Goal: Entertainment & Leisure: Consume media (video, audio)

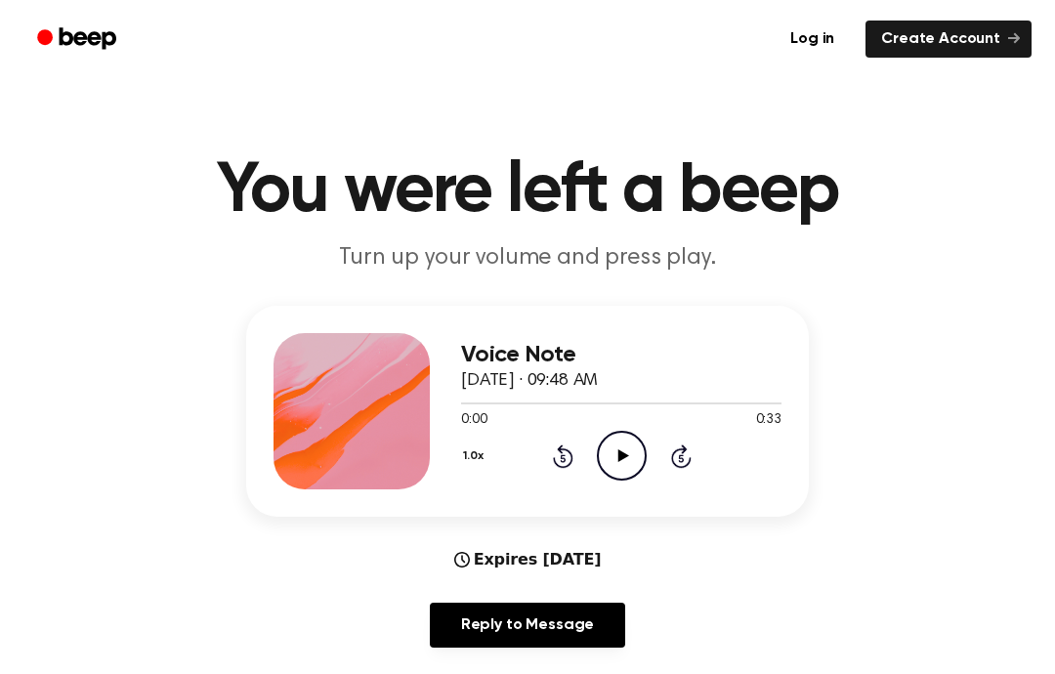
click at [609, 466] on icon "Play Audio" at bounding box center [622, 456] width 50 height 50
click at [569, 443] on icon "Rewind 5 seconds" at bounding box center [562, 455] width 21 height 25
click at [569, 460] on icon "Rewind 5 seconds" at bounding box center [562, 455] width 21 height 25
click at [572, 470] on div "1.0x Rewind 5 seconds Play Audio Skip 5 seconds" at bounding box center [621, 456] width 320 height 50
click at [577, 477] on div "1.0x Rewind 5 seconds Play Audio Skip 5 seconds" at bounding box center [621, 456] width 320 height 50
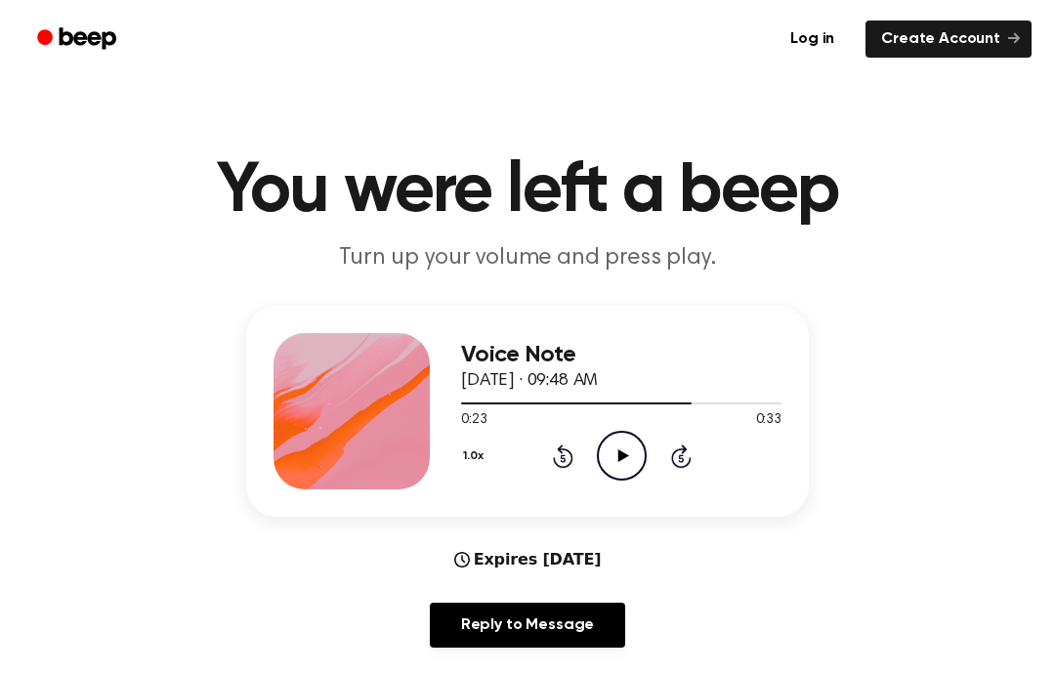
click at [568, 467] on icon at bounding box center [563, 455] width 21 height 23
click at [621, 457] on icon at bounding box center [622, 455] width 11 height 13
click at [571, 462] on icon at bounding box center [563, 455] width 21 height 23
click at [558, 451] on icon "Rewind 5 seconds" at bounding box center [562, 455] width 21 height 25
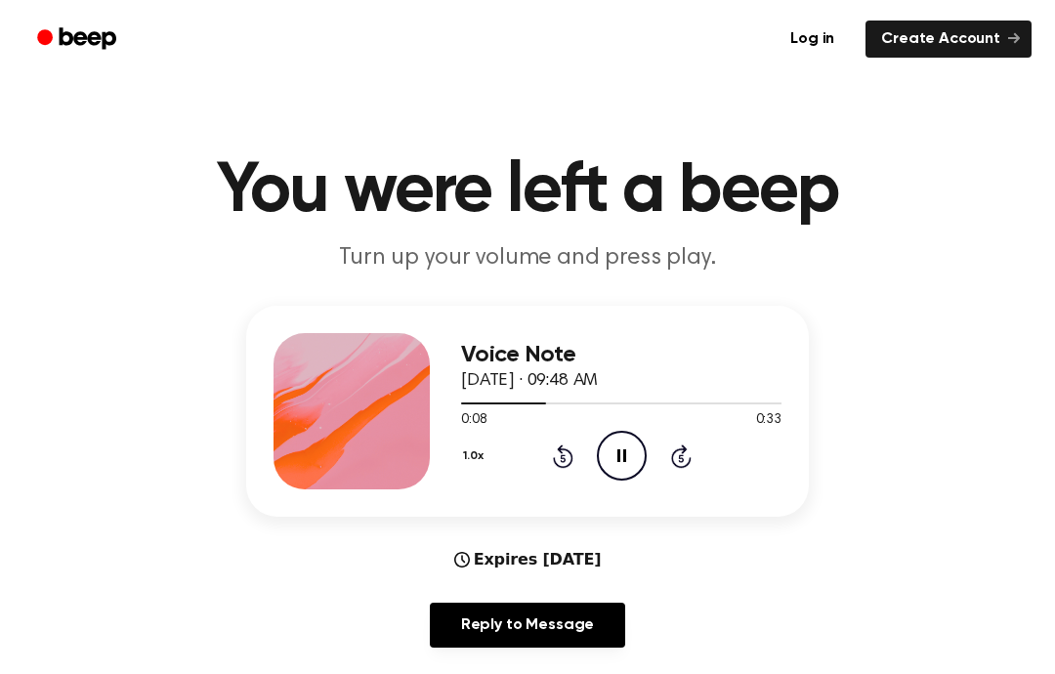
click at [557, 450] on icon "Rewind 5 seconds" at bounding box center [562, 455] width 21 height 25
click at [564, 465] on icon "Rewind 5 seconds" at bounding box center [562, 455] width 21 height 25
click at [621, 462] on icon "Play Audio" at bounding box center [622, 456] width 50 height 50
click at [616, 441] on icon "Play Audio" at bounding box center [622, 456] width 50 height 50
click at [683, 454] on icon at bounding box center [681, 455] width 21 height 23
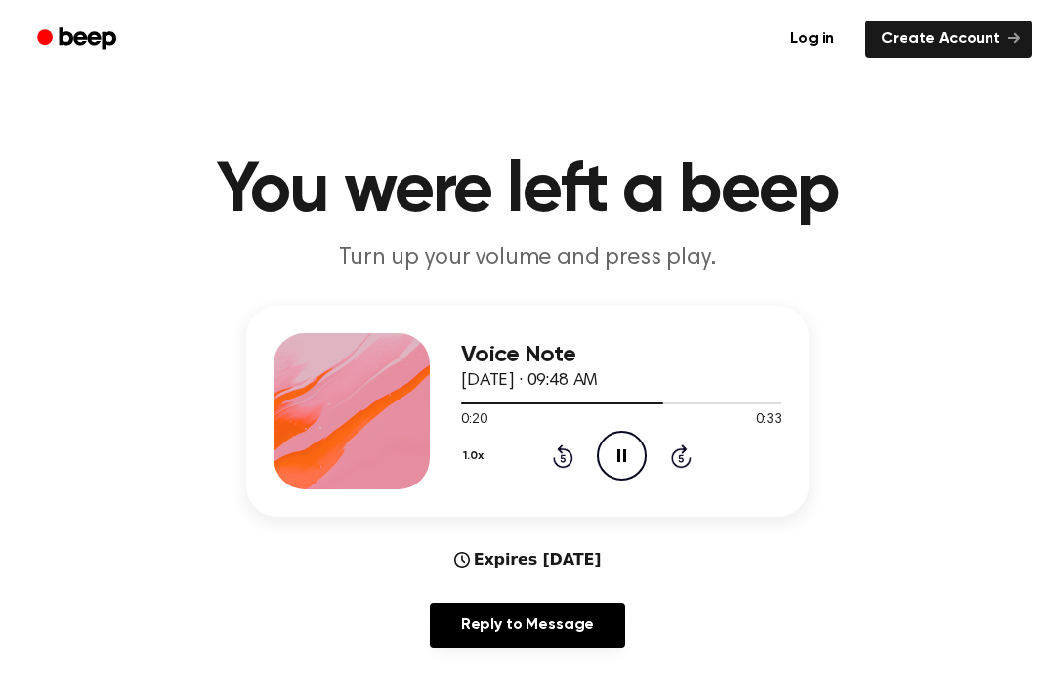
click at [676, 453] on icon "Skip 5 seconds" at bounding box center [680, 455] width 21 height 25
click at [687, 454] on icon "Skip 5 seconds" at bounding box center [680, 455] width 21 height 25
click at [630, 467] on icon "Play Audio" at bounding box center [622, 456] width 50 height 50
click at [514, 461] on div "1.0x Rewind 5 seconds Pause Audio Skip 5 seconds" at bounding box center [621, 456] width 320 height 50
click at [682, 470] on div "1.0x Rewind 5 seconds Pause Audio Skip 5 seconds" at bounding box center [621, 456] width 320 height 50
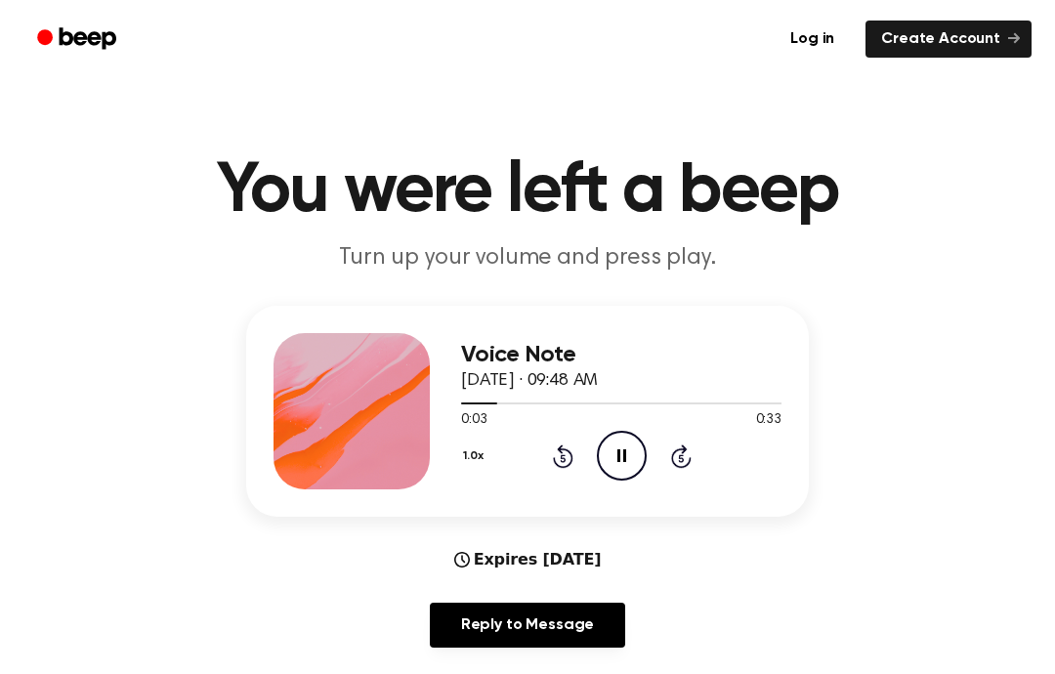
click at [682, 478] on div "1.0x Rewind 5 seconds Pause Audio Skip 5 seconds" at bounding box center [621, 456] width 320 height 50
click at [671, 464] on icon "Skip 5 seconds" at bounding box center [680, 455] width 21 height 25
click at [651, 446] on div "1.0x Rewind 5 seconds Pause Audio Skip 5 seconds" at bounding box center [621, 456] width 320 height 50
click at [661, 460] on div "1.0x Rewind 5 seconds Pause Audio Skip 5 seconds" at bounding box center [621, 456] width 320 height 50
click at [679, 466] on icon at bounding box center [681, 455] width 21 height 23
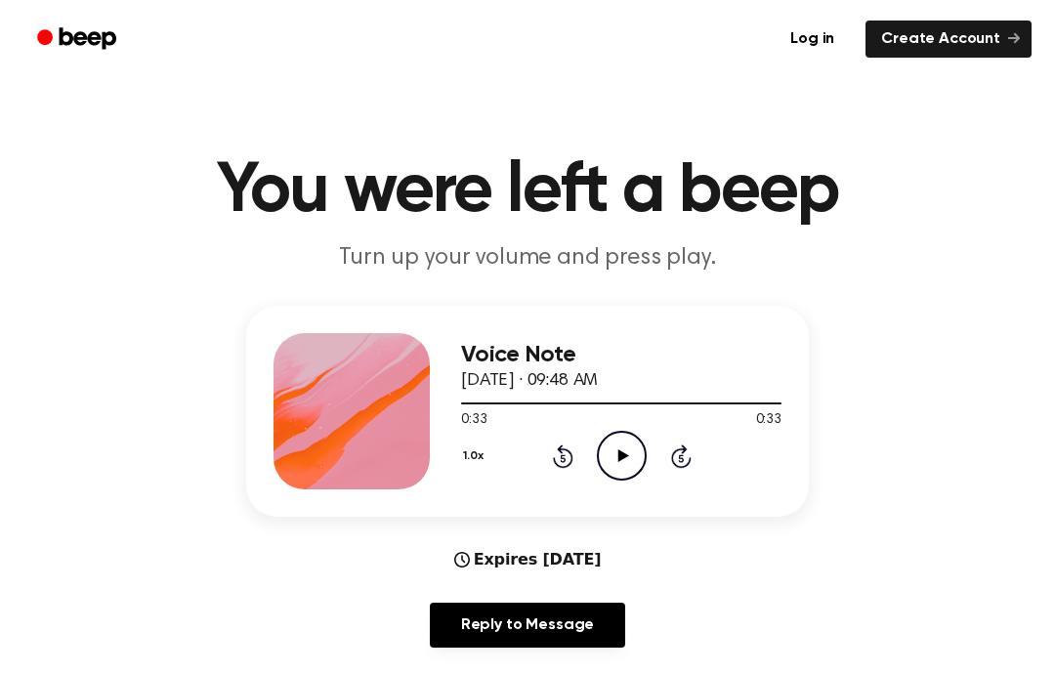
click at [614, 452] on icon "Play Audio" at bounding box center [622, 456] width 50 height 50
click at [616, 443] on icon "Pause Audio" at bounding box center [622, 456] width 50 height 50
click at [671, 469] on div "1.0x Rewind 5 seconds Play Audio Skip 5 seconds" at bounding box center [621, 456] width 320 height 50
click at [671, 468] on icon "Skip 5 seconds" at bounding box center [680, 455] width 21 height 25
click at [675, 454] on icon at bounding box center [681, 455] width 21 height 23
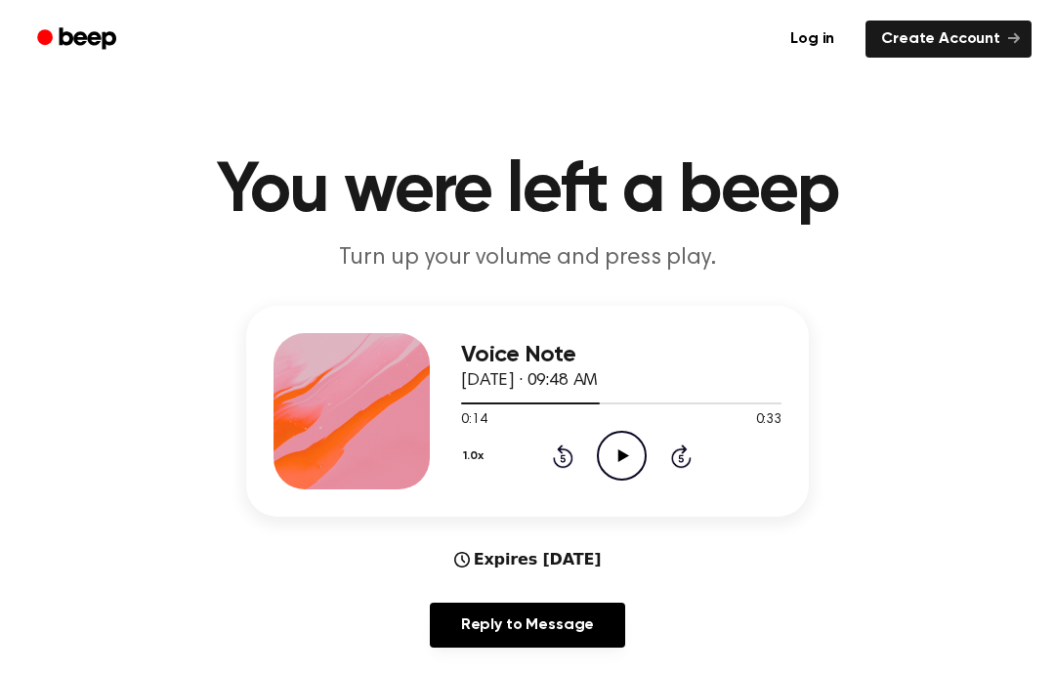
click at [675, 454] on icon at bounding box center [681, 455] width 21 height 23
click at [677, 459] on icon "Skip 5 seconds" at bounding box center [680, 455] width 21 height 25
click at [676, 459] on icon "Skip 5 seconds" at bounding box center [680, 455] width 21 height 25
click at [566, 455] on icon "Rewind 5 seconds" at bounding box center [562, 455] width 21 height 25
click at [634, 465] on icon "Play Audio" at bounding box center [622, 456] width 50 height 50
